Goal: Check status

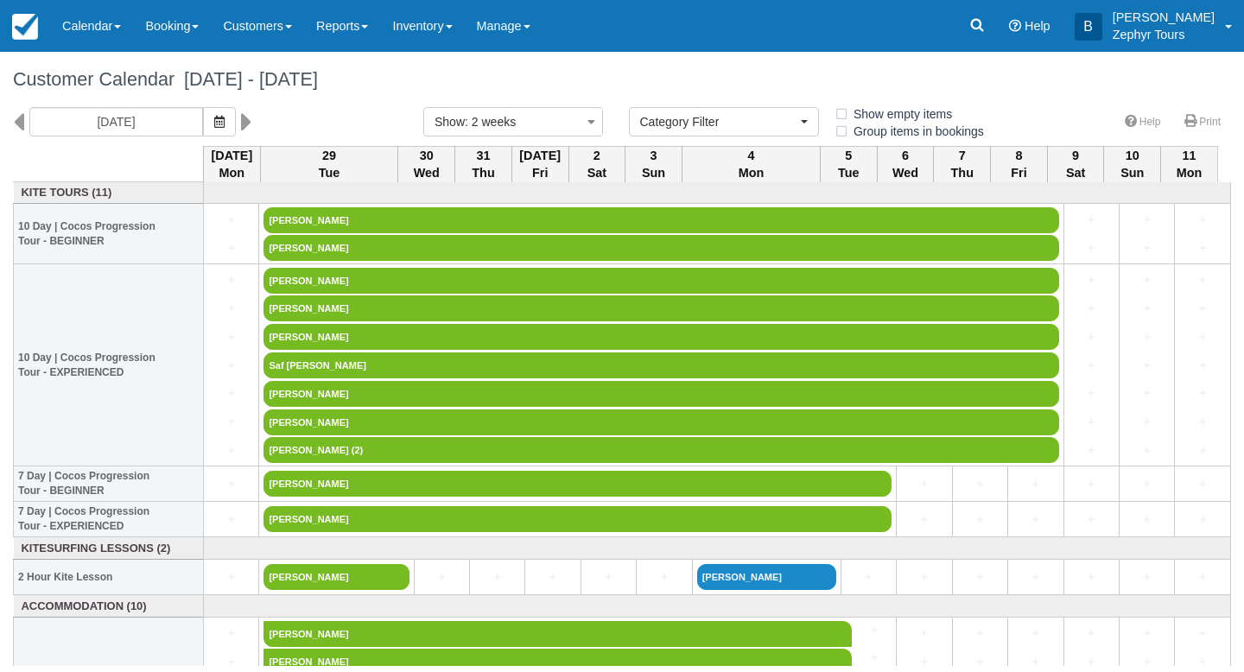
select select
click at [31, 25] on img at bounding box center [25, 27] width 26 height 26
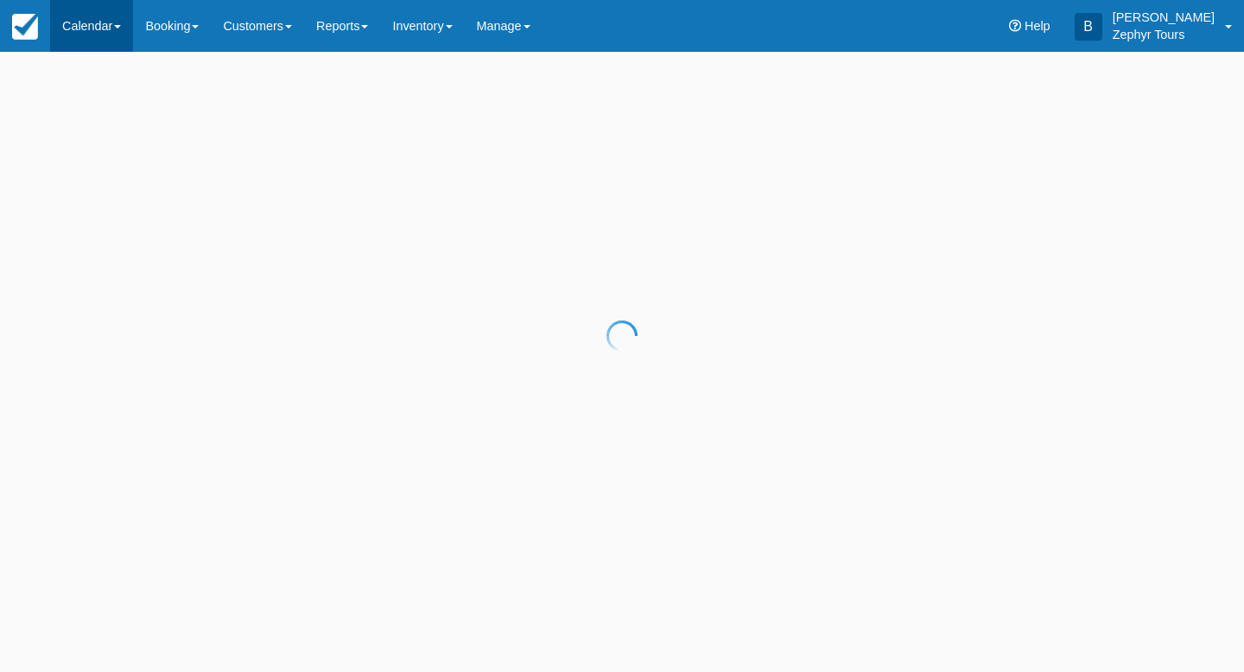
click at [96, 29] on div at bounding box center [622, 336] width 1244 height 672
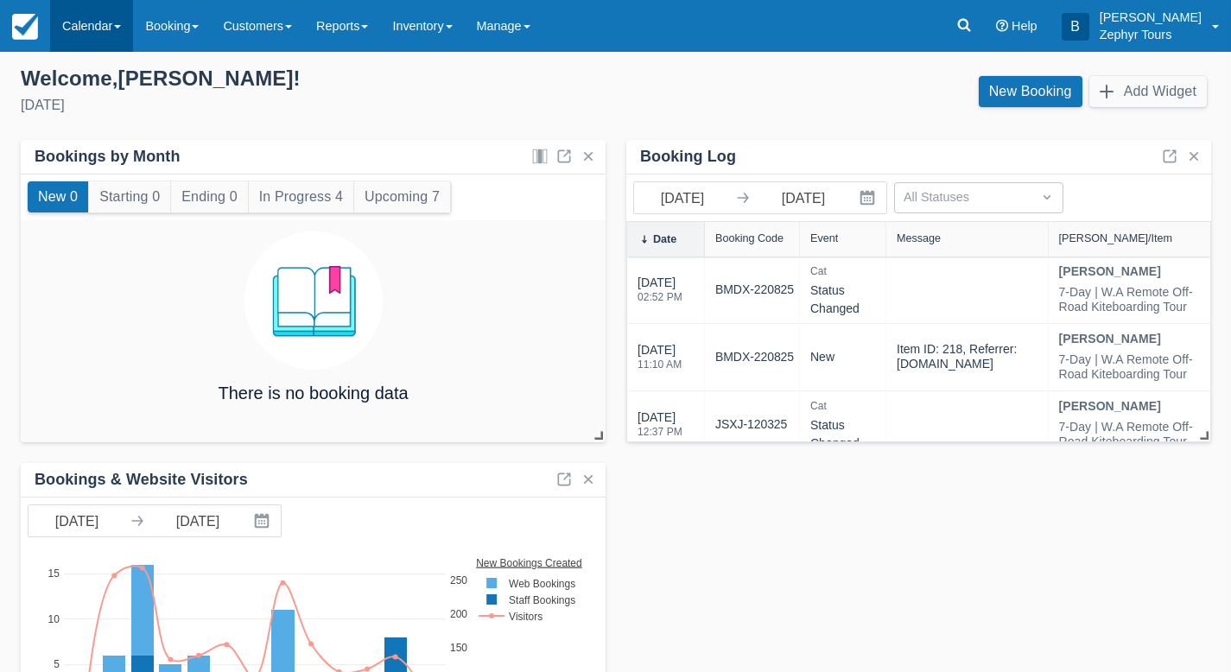
click at [95, 22] on link "Calendar" at bounding box center [91, 26] width 83 height 52
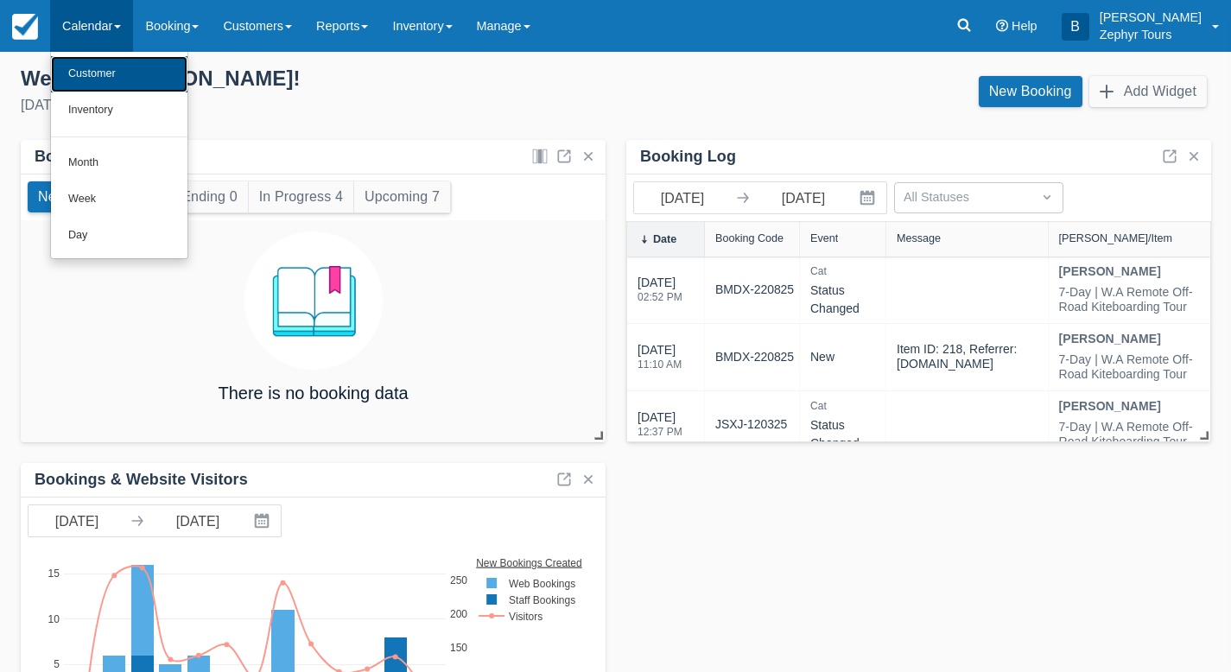
click at [107, 86] on link "Customer" at bounding box center [119, 74] width 137 height 36
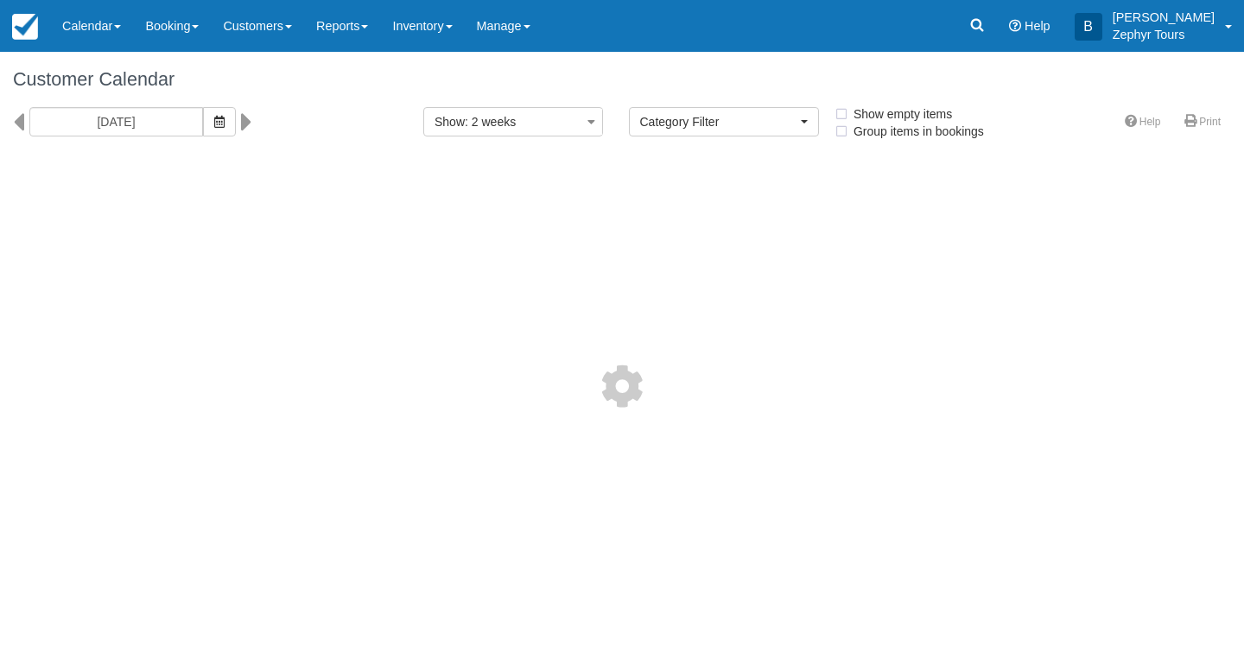
select select
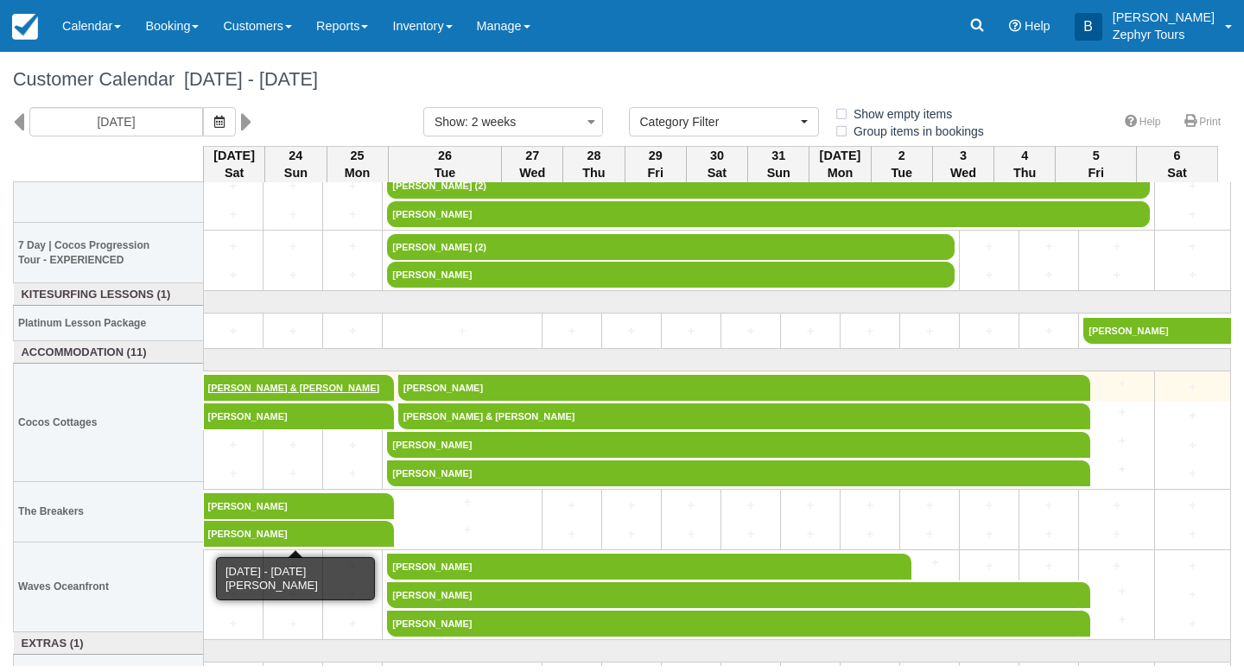
scroll to position [181, 0]
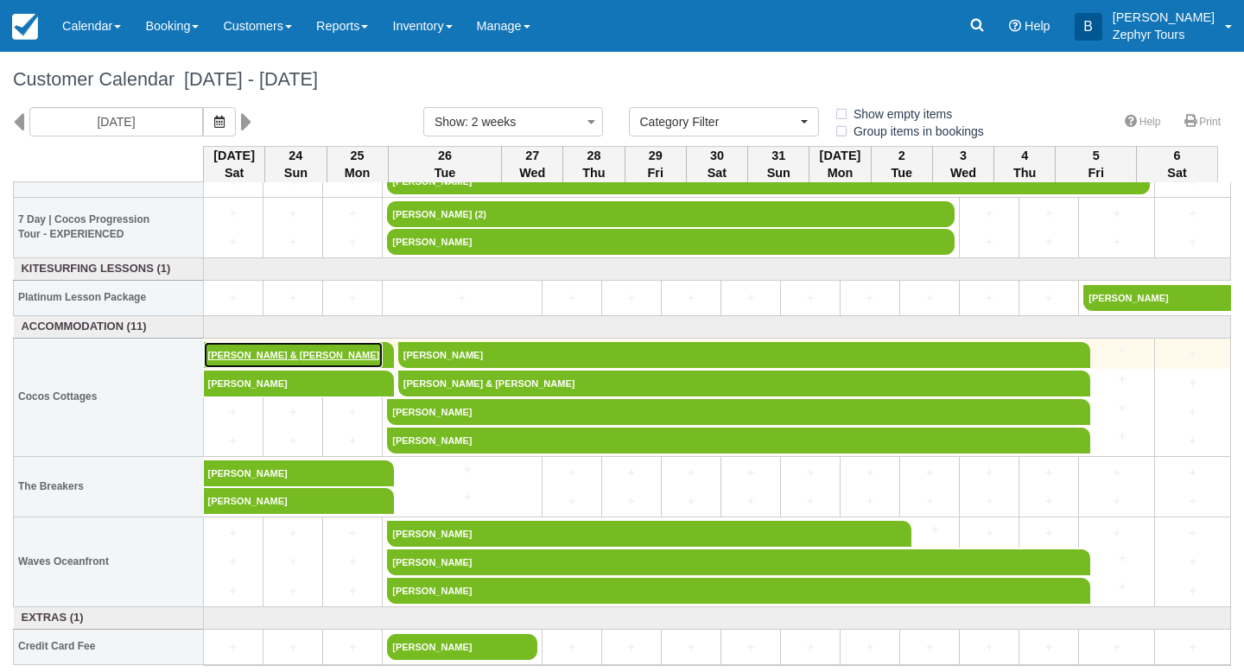
click at [244, 355] on link "[PERSON_NAME] & [PERSON_NAME]" at bounding box center [293, 355] width 179 height 26
